Goal: Task Accomplishment & Management: Use online tool/utility

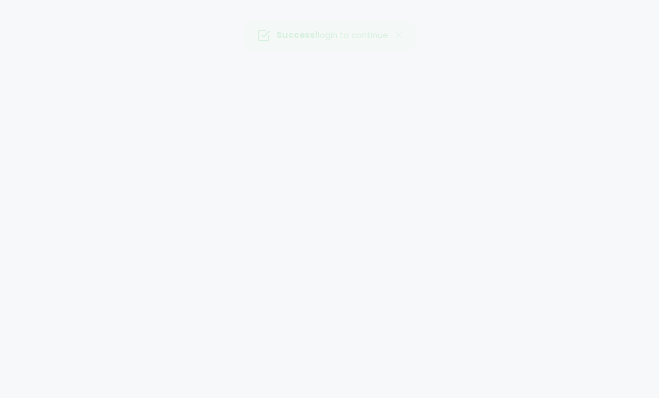
click at [299, 31] on img at bounding box center [329, 329] width 659 height 659
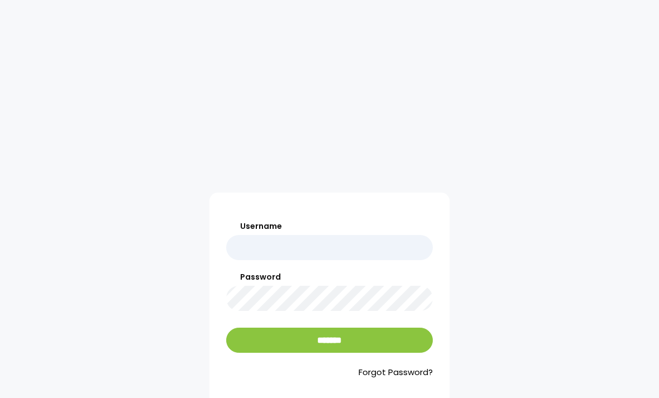
scroll to position [513, 0]
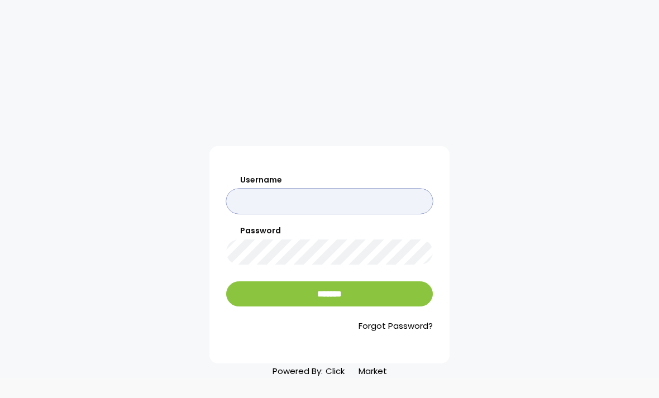
click at [250, 201] on input "Username" at bounding box center [329, 201] width 207 height 25
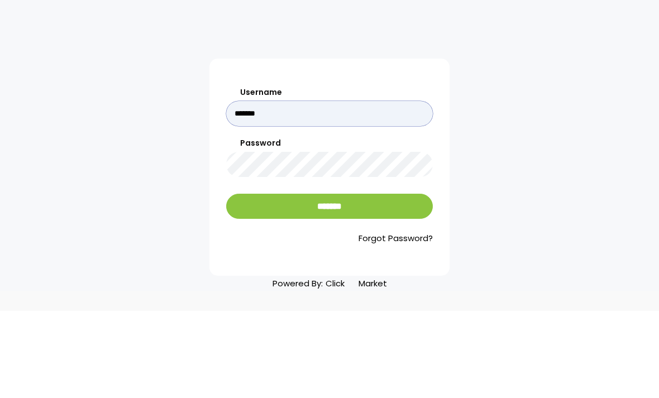
type input "*******"
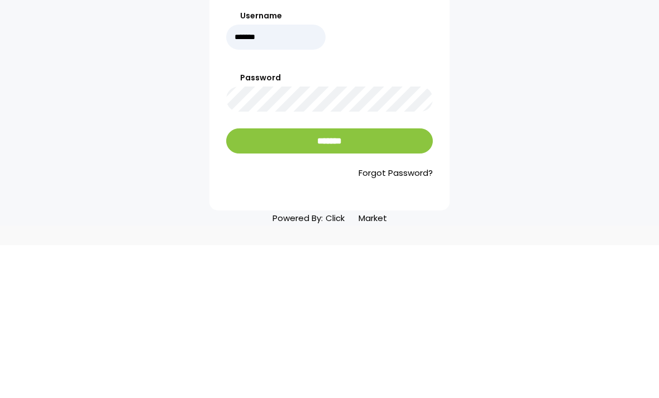
click at [276, 281] on input "*******" at bounding box center [329, 293] width 207 height 25
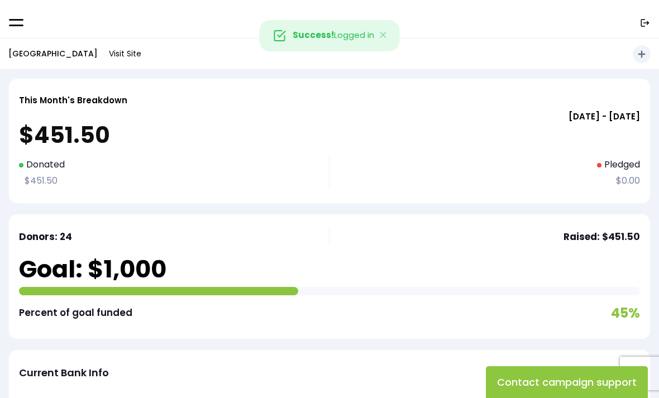
click at [389, 34] on icon "Close" at bounding box center [383, 35] width 11 height 16
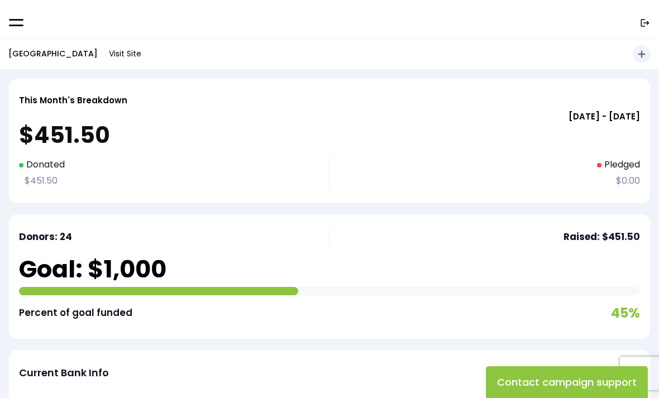
click at [38, 56] on p "[GEOGRAPHIC_DATA]" at bounding box center [52, 54] width 89 height 14
click at [34, 60] on p "Whisper Village" at bounding box center [52, 54] width 89 height 14
click at [32, 96] on p "This Month's Breakdown" at bounding box center [73, 100] width 108 height 15
click at [27, 60] on p "Whisper Village" at bounding box center [52, 54] width 89 height 14
click at [16, 22] on span at bounding box center [16, 23] width 15 height 2
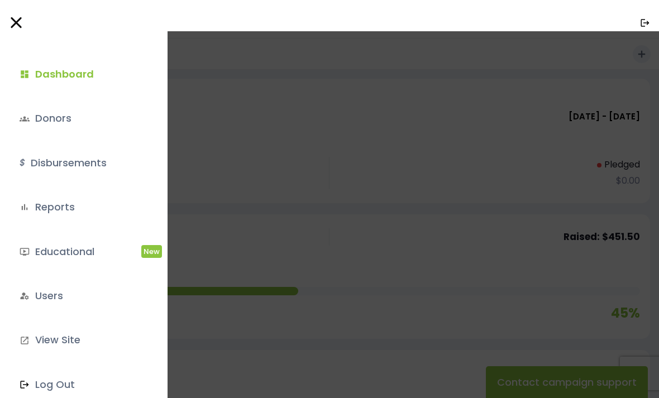
click at [43, 77] on link "dashboard Dashboard" at bounding box center [81, 74] width 141 height 30
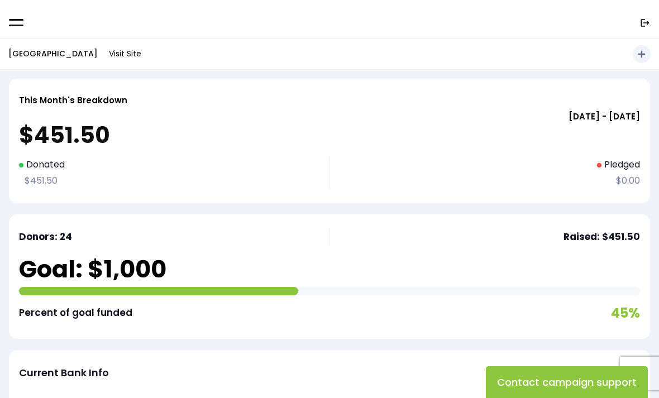
click at [103, 57] on link "Visit Site" at bounding box center [125, 54] width 44 height 22
click at [35, 50] on p "Whisper Village" at bounding box center [52, 54] width 89 height 14
click at [42, 97] on p "This Month's Breakdown" at bounding box center [73, 100] width 108 height 15
click at [15, 24] on link at bounding box center [16, 22] width 15 height 9
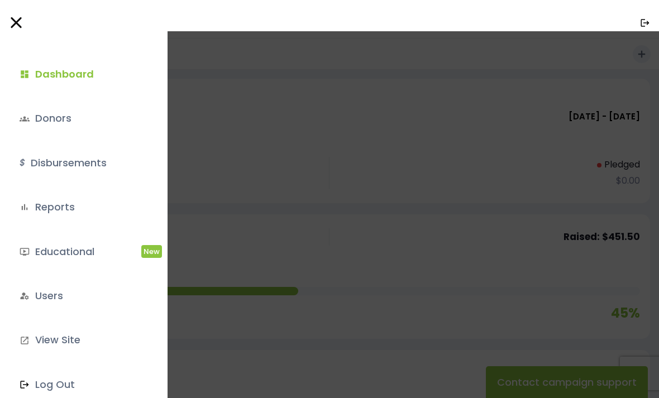
click at [43, 153] on link "$ Disbursements" at bounding box center [81, 163] width 141 height 30
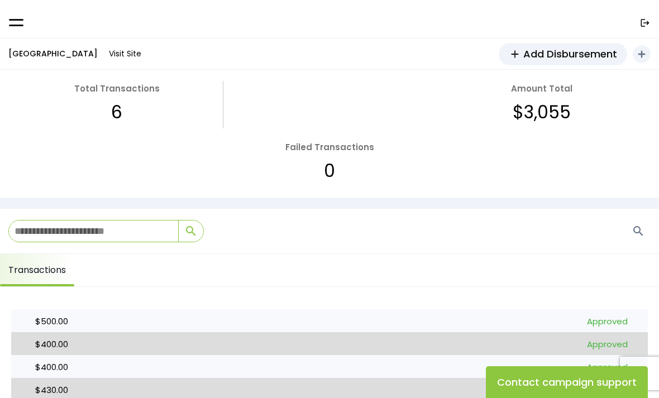
click at [536, 43] on link "add Add Disbursement" at bounding box center [563, 54] width 128 height 22
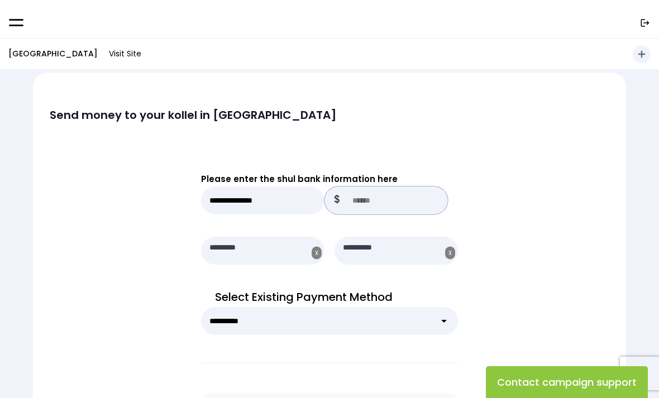
click at [384, 198] on input "text" at bounding box center [385, 201] width 123 height 28
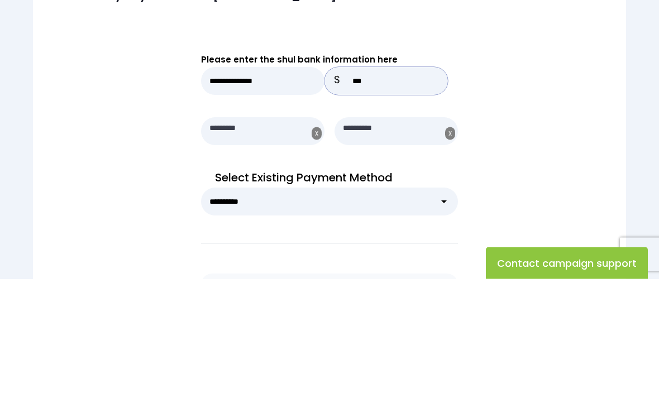
type input "***"
click at [520, 124] on div "**********" at bounding box center [329, 350] width 593 height 452
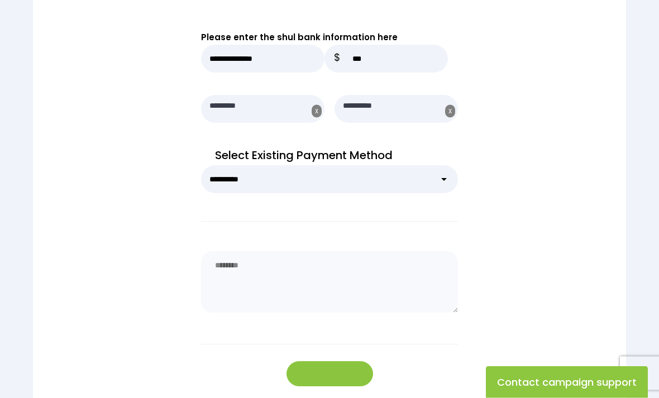
scroll to position [142, 0]
